Goal: Find contact information: Obtain details needed to contact an individual or organization

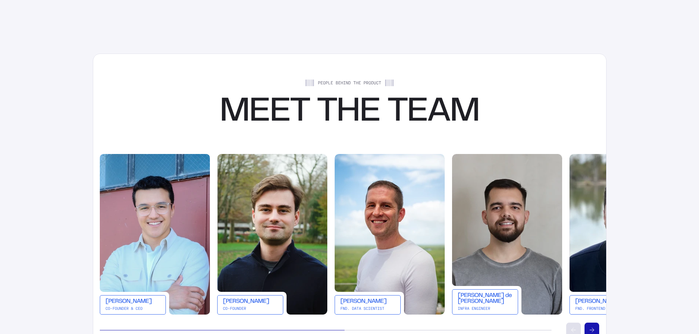
scroll to position [1284, 0]
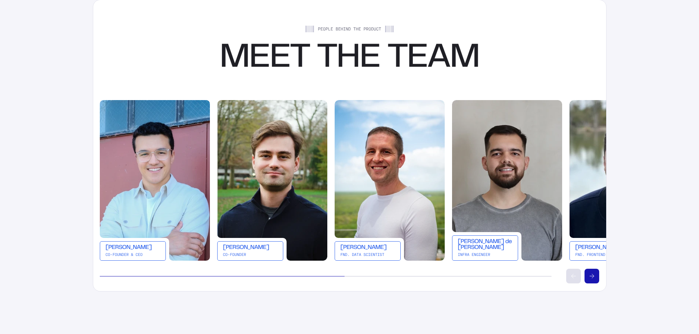
click at [372, 231] on img at bounding box center [390, 180] width 110 height 161
click at [350, 255] on div "FND. Data Scientist" at bounding box center [367, 255] width 55 height 4
click at [645, 77] on main "About Us Our Mission We’re organizing the world’s inventory - making it univers…" at bounding box center [349, 111] width 699 height 2662
click at [69, 79] on main "About Us Our Mission We’re organizing the world’s inventory - making it univers…" at bounding box center [349, 111] width 699 height 2662
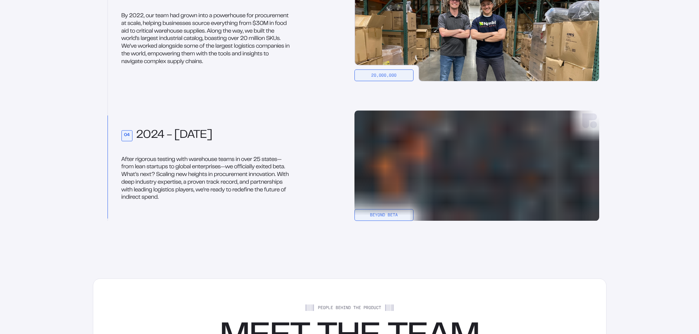
scroll to position [2391, 0]
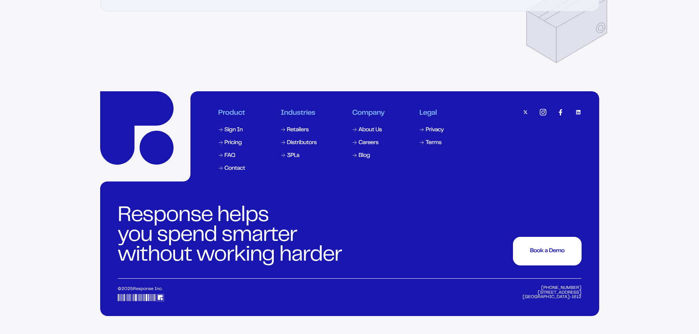
drag, startPoint x: 580, startPoint y: 285, endPoint x: 552, endPoint y: 285, distance: 28.3
click at [552, 285] on footer "Product Sign In Pricing FAQ Contact Industries Retailers Distributors 3PLs Comp…" at bounding box center [349, 203] width 499 height 225
click at [551, 287] on div "[PHONE_NUMBER] [STREET_ADDRESS]" at bounding box center [551, 293] width 59 height 15
drag, startPoint x: 550, startPoint y: 287, endPoint x: 575, endPoint y: 286, distance: 25.0
click at [575, 286] on div "[PHONE_NUMBER] [STREET_ADDRESS]" at bounding box center [551, 293] width 59 height 15
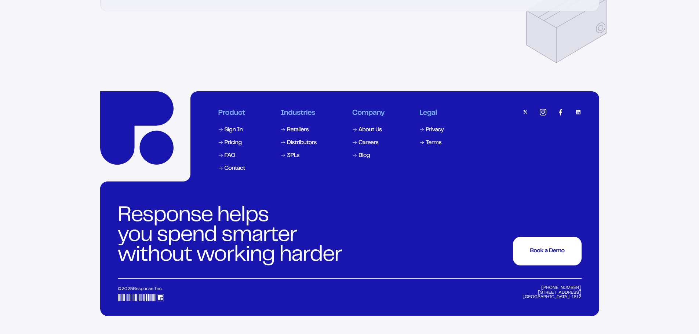
copy div "844) 966-19"
